Goal: Information Seeking & Learning: Learn about a topic

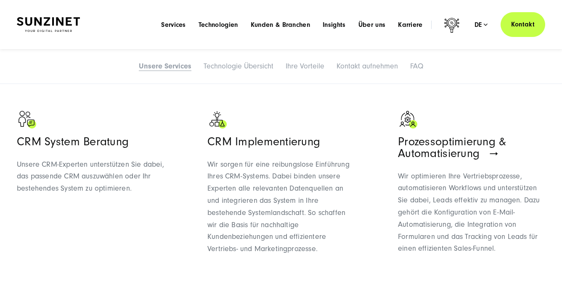
click at [67, 27] on img at bounding box center [48, 24] width 63 height 15
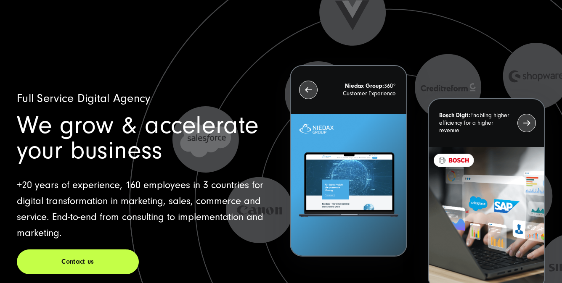
scroll to position [18, 0]
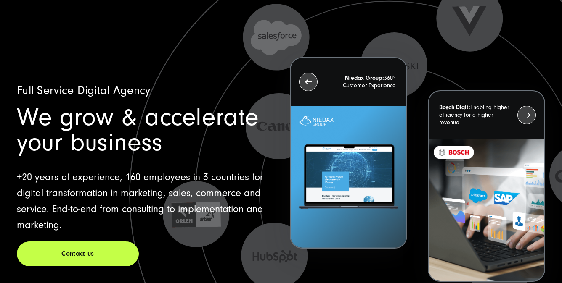
click at [143, 111] on h1 "We grow & accelerate your business" at bounding box center [144, 130] width 255 height 50
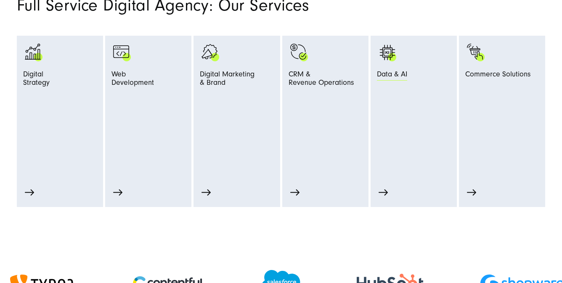
scroll to position [542, 0]
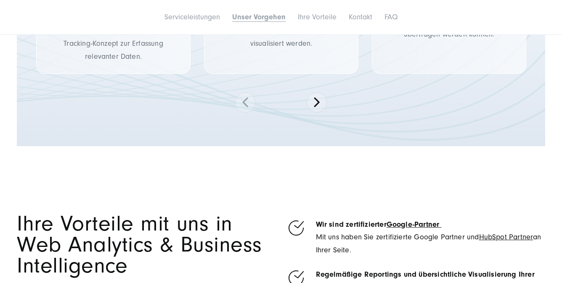
scroll to position [1391, 0]
